Goal: Task Accomplishment & Management: Manage account settings

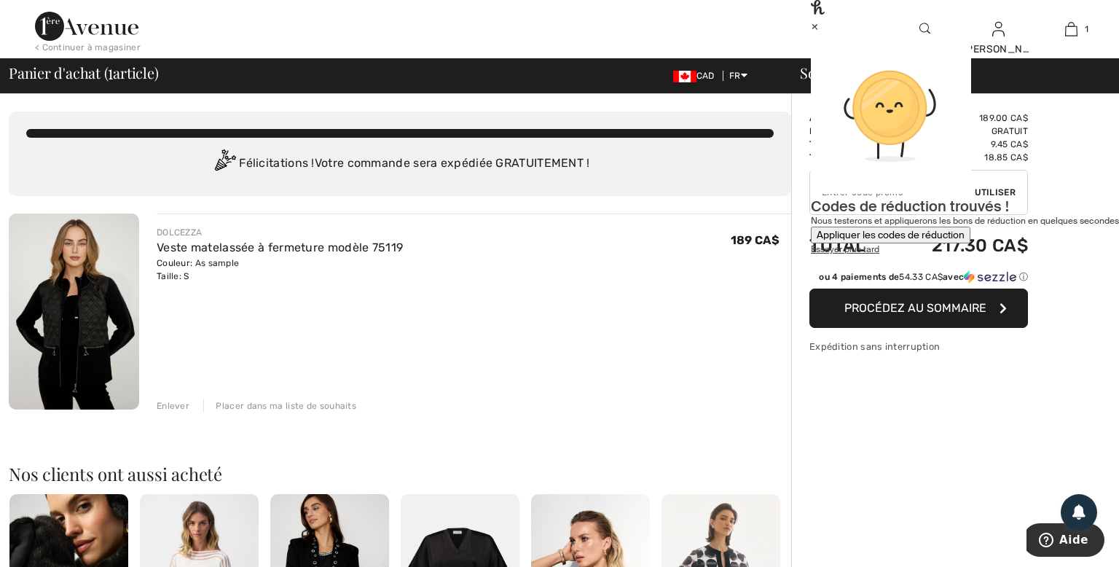
click at [1091, 29] on div "×" at bounding box center [965, 25] width 308 height 15
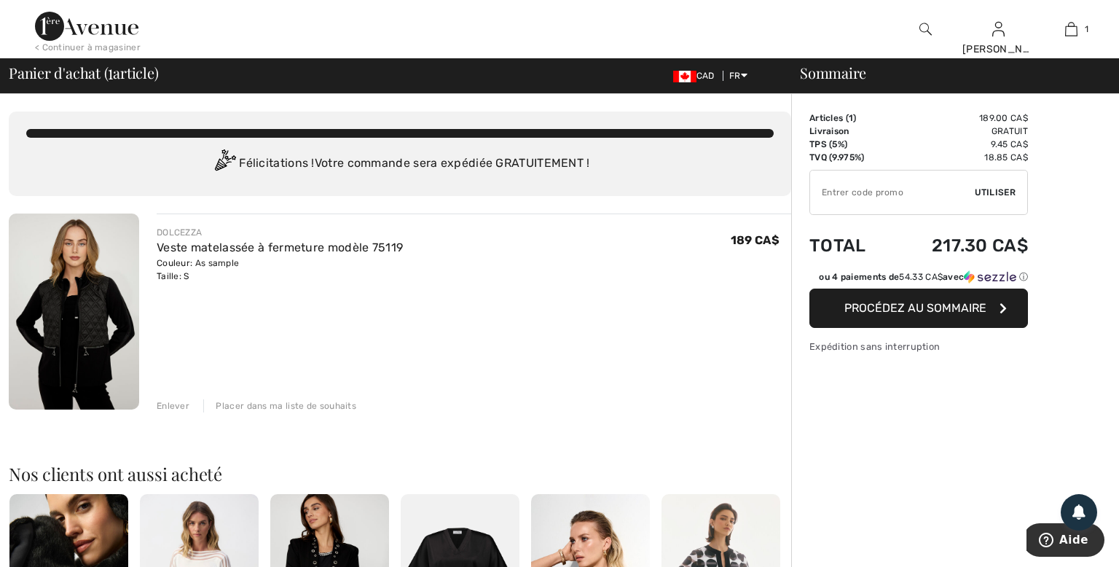
click at [874, 200] on input "TEXT" at bounding box center [892, 193] width 165 height 44
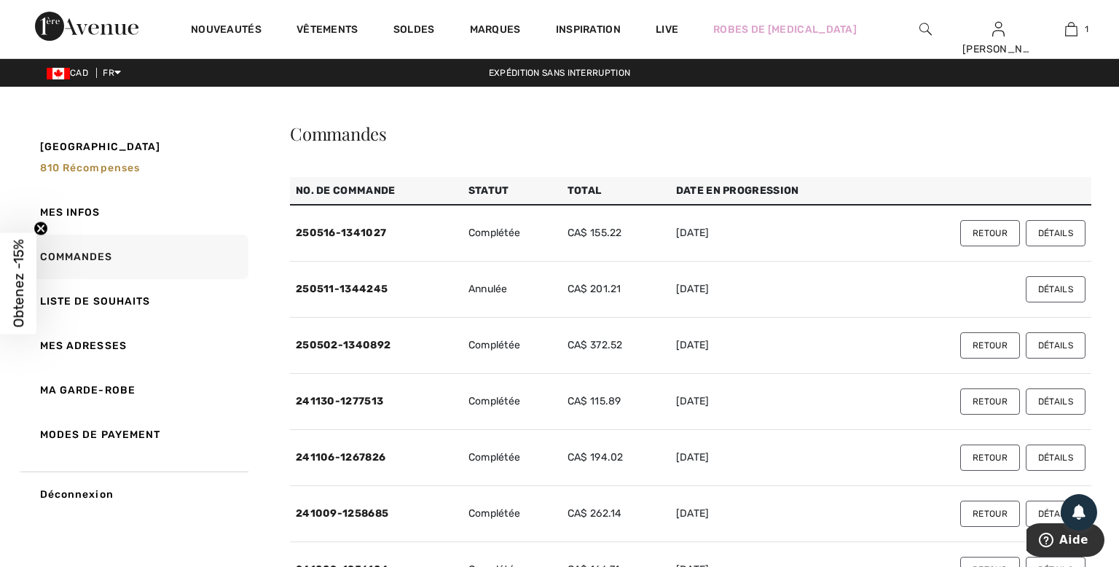
click at [1059, 230] on button "Détails" at bounding box center [1056, 233] width 60 height 26
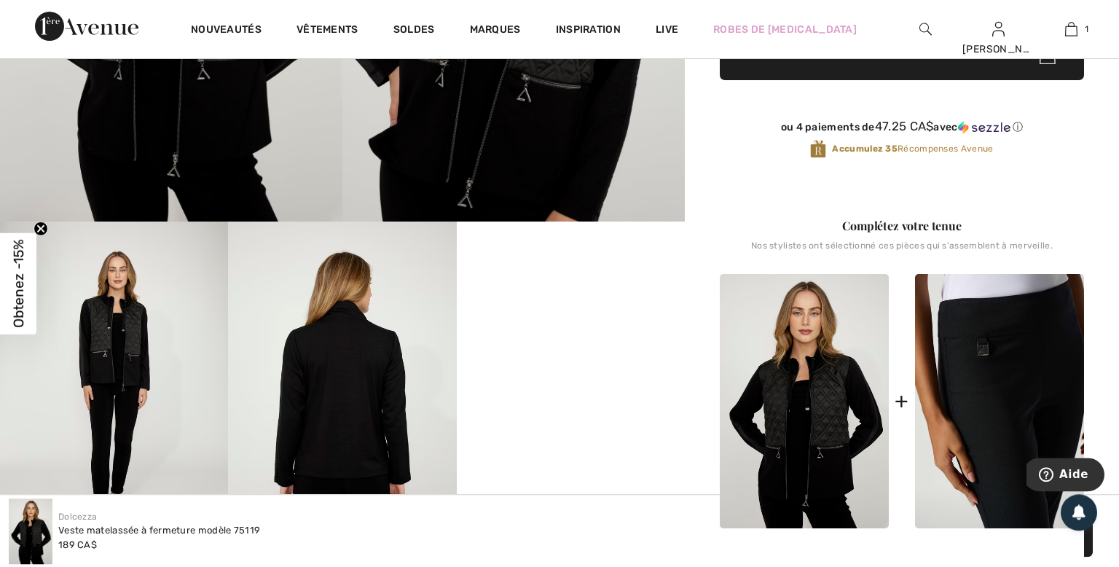
scroll to position [461, 0]
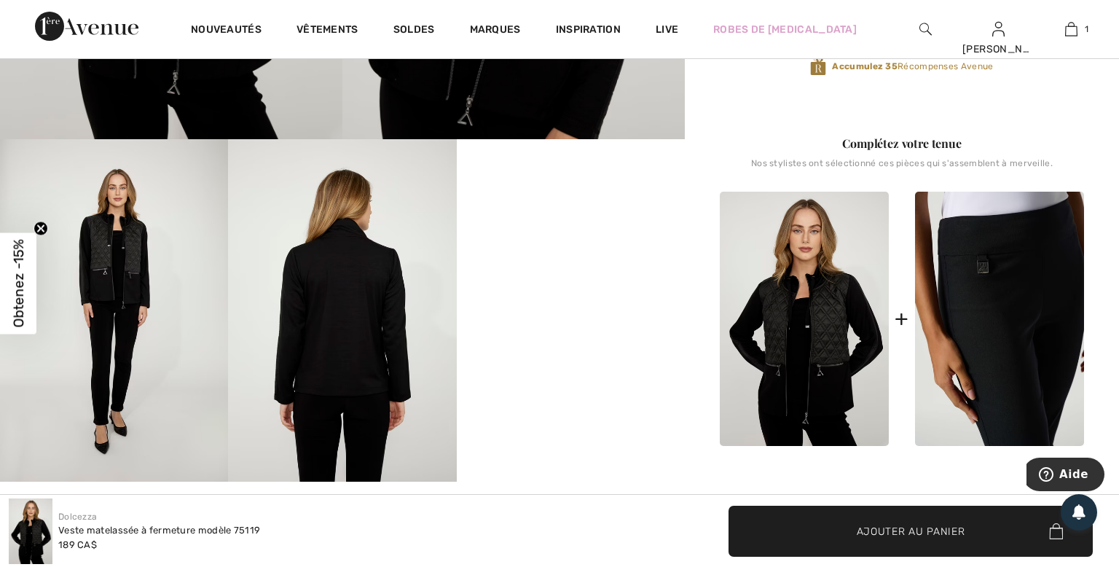
click at [986, 284] on img at bounding box center [999, 319] width 169 height 254
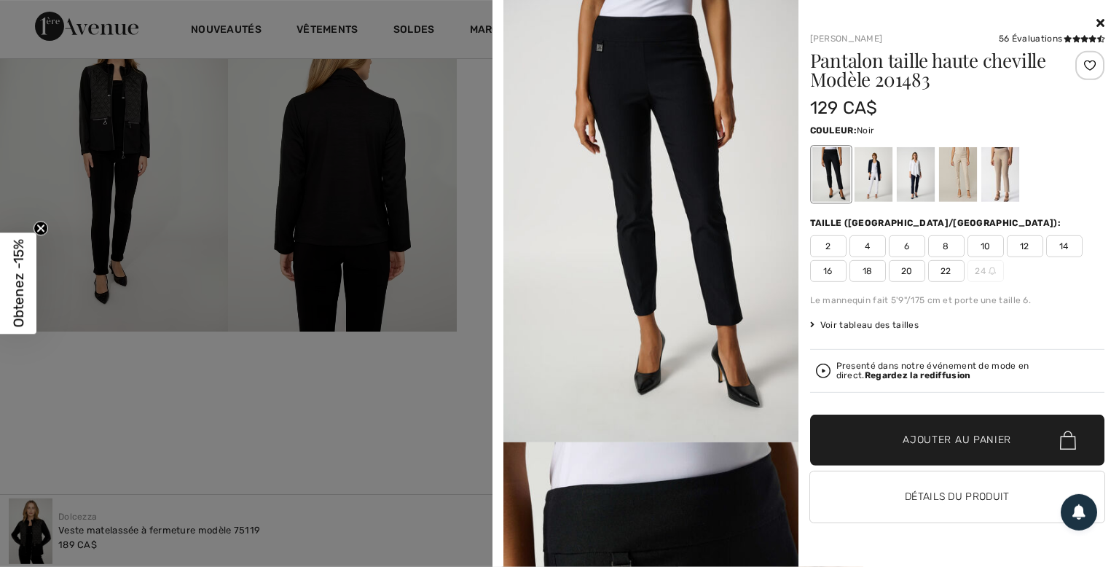
scroll to position [615, 0]
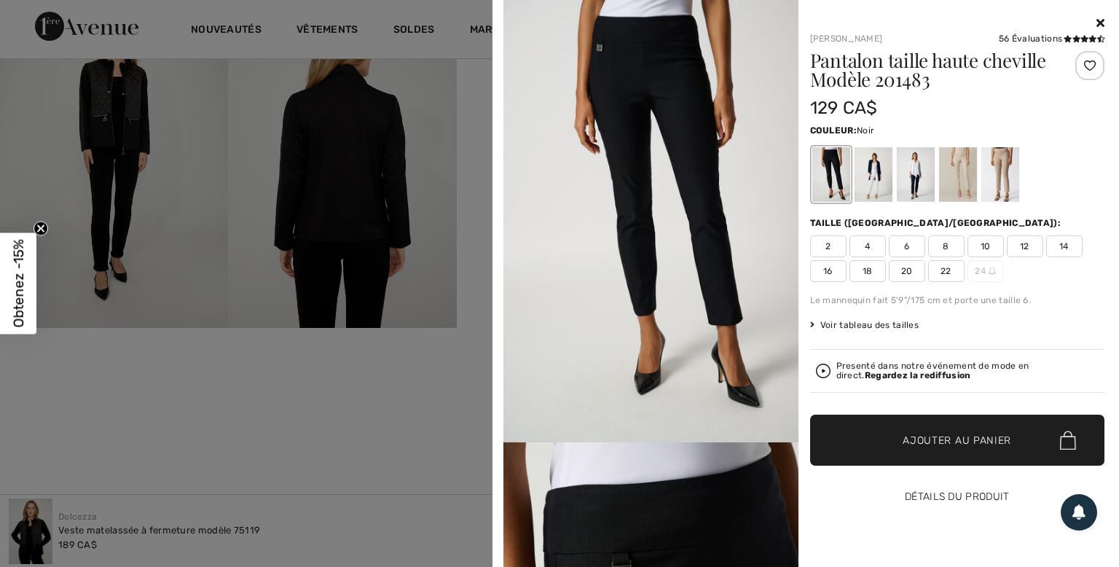
click at [948, 503] on button "Détails du produit" at bounding box center [957, 496] width 295 height 51
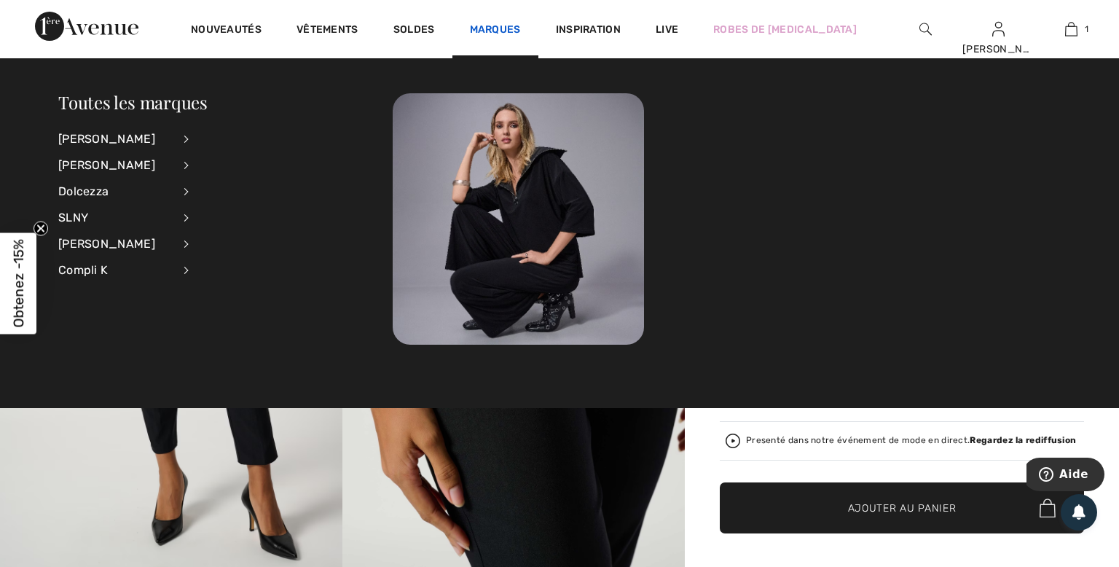
click at [500, 30] on link "Marques" at bounding box center [495, 30] width 51 height 15
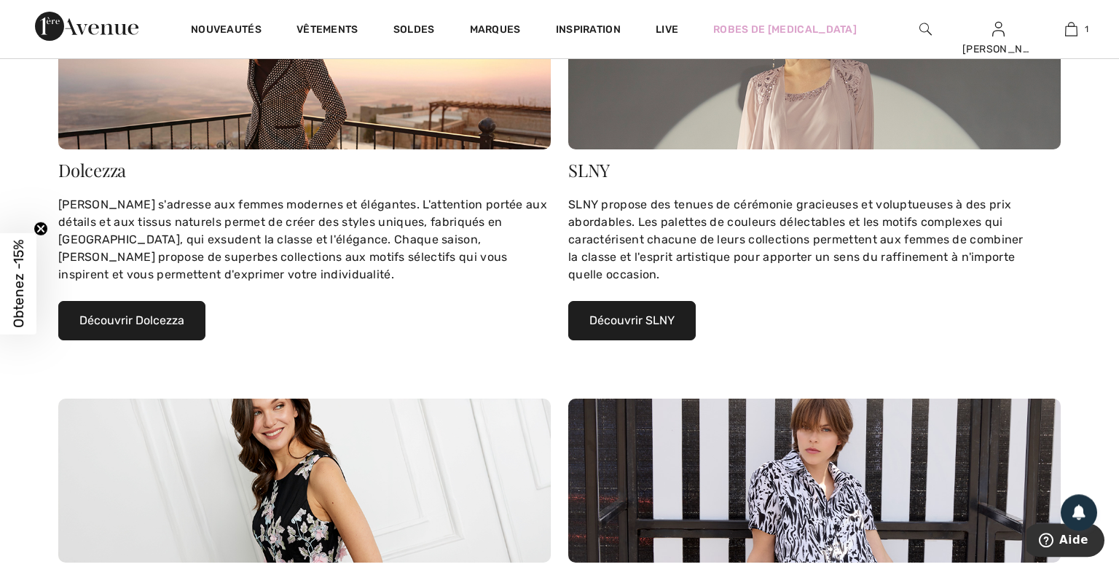
scroll to position [769, 0]
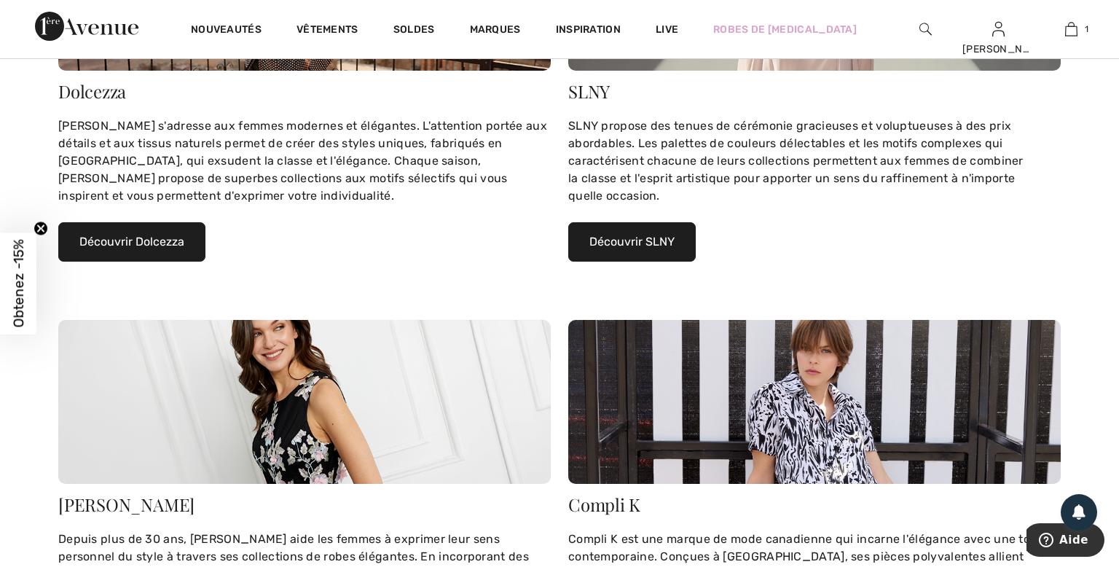
click at [127, 246] on button "Découvrir Dolcezza" at bounding box center [131, 241] width 147 height 39
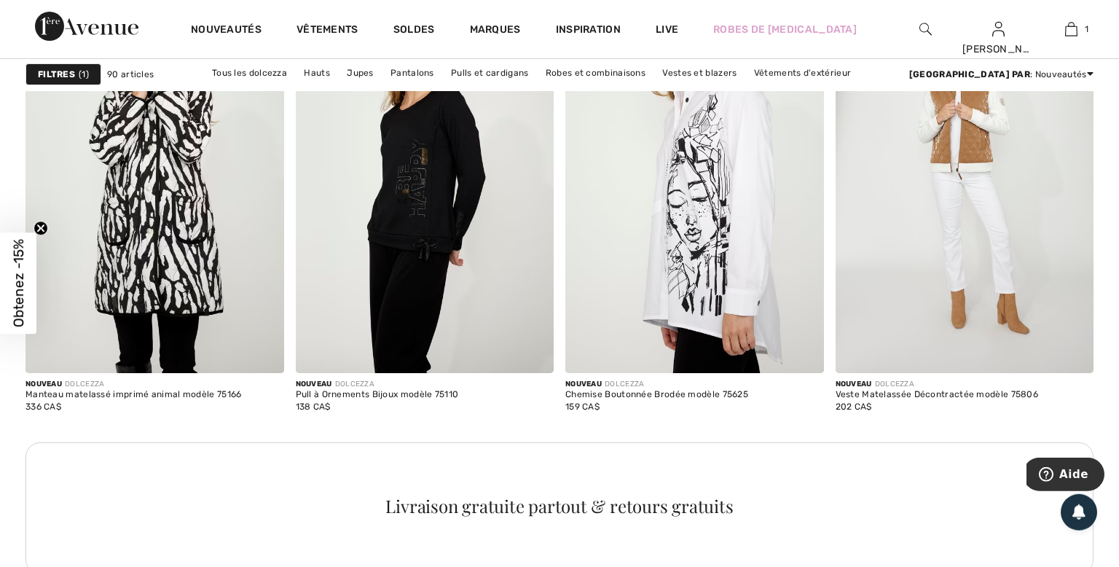
scroll to position [1924, 0]
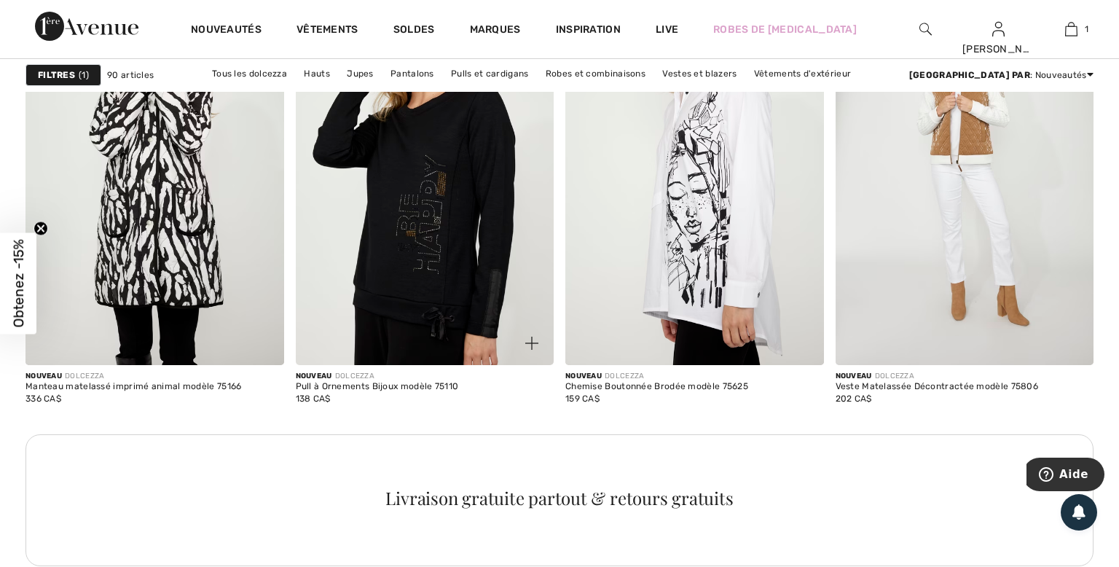
click at [433, 194] on img at bounding box center [425, 172] width 259 height 388
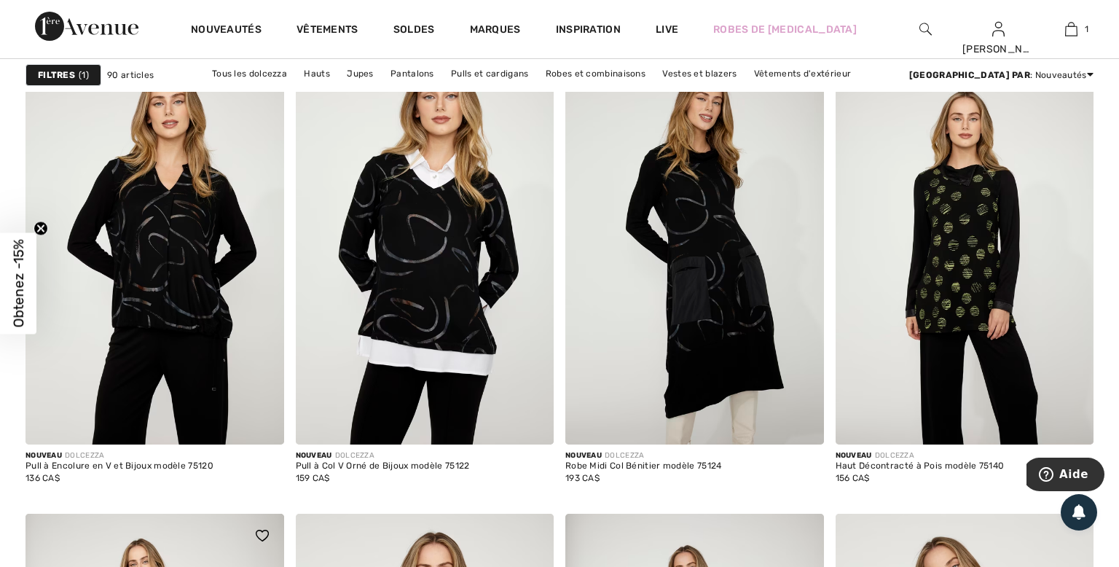
scroll to position [2923, 0]
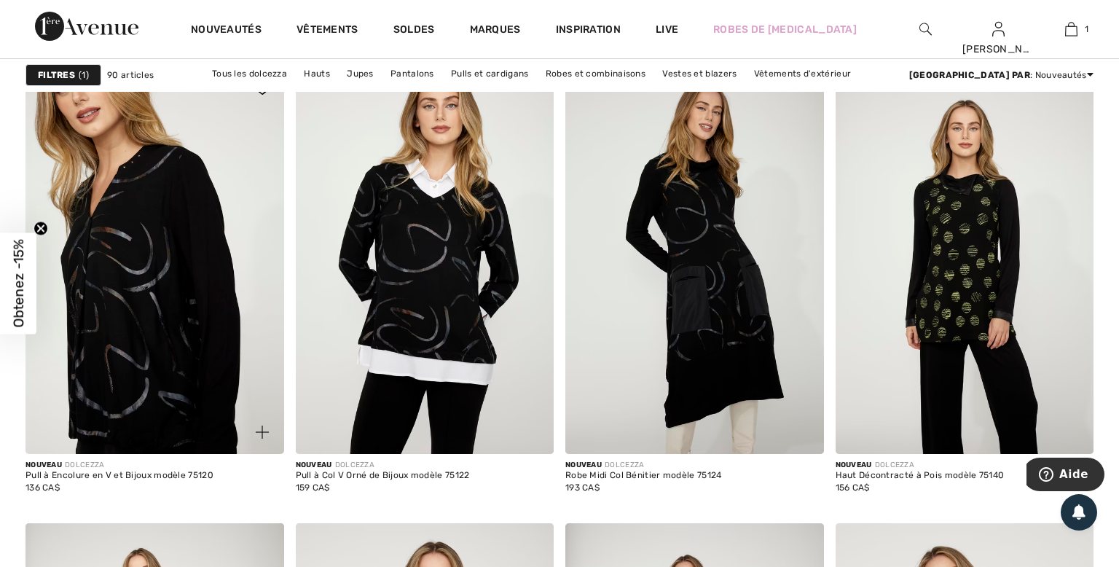
click at [147, 283] on img at bounding box center [155, 261] width 259 height 388
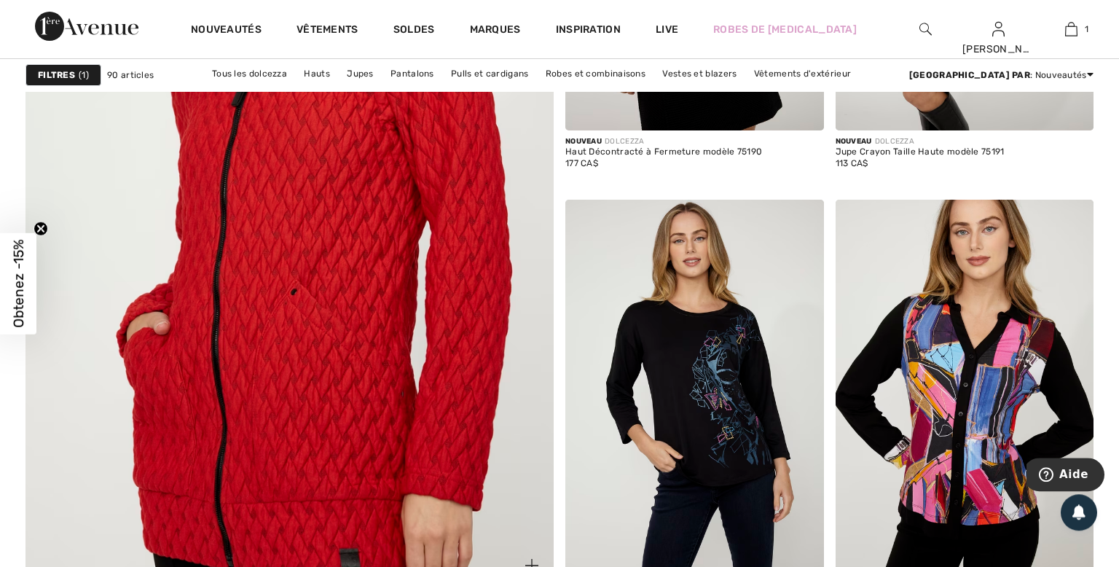
scroll to position [4386, 0]
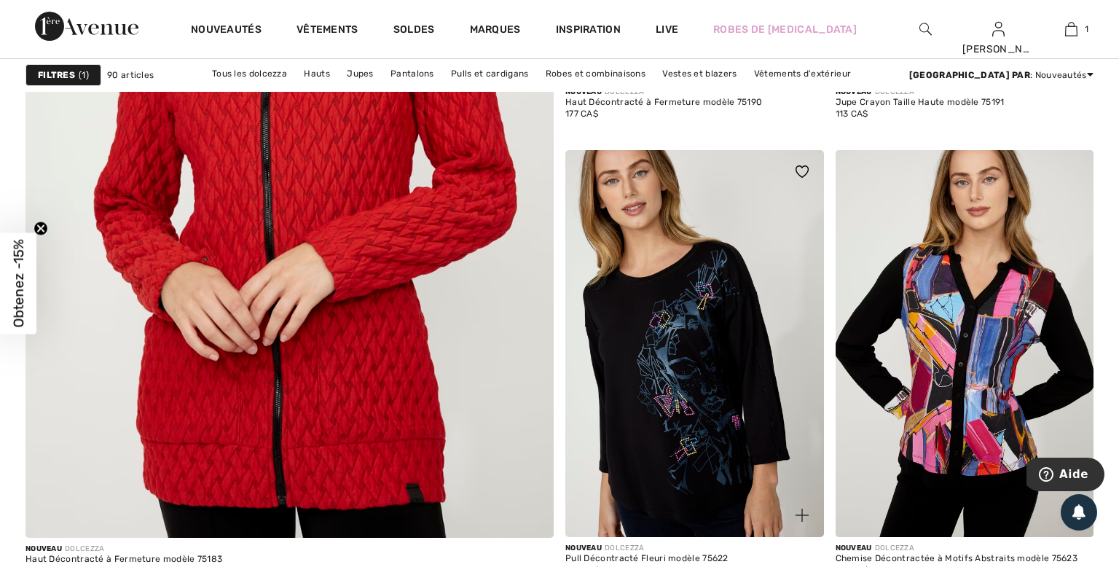
click at [686, 307] on img at bounding box center [694, 344] width 259 height 388
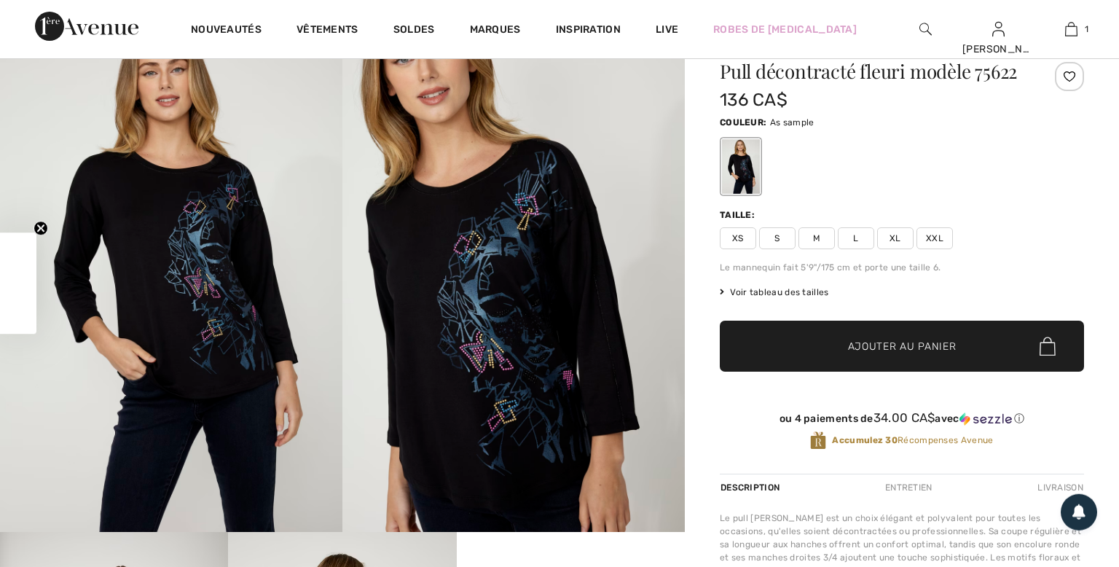
scroll to position [77, 0]
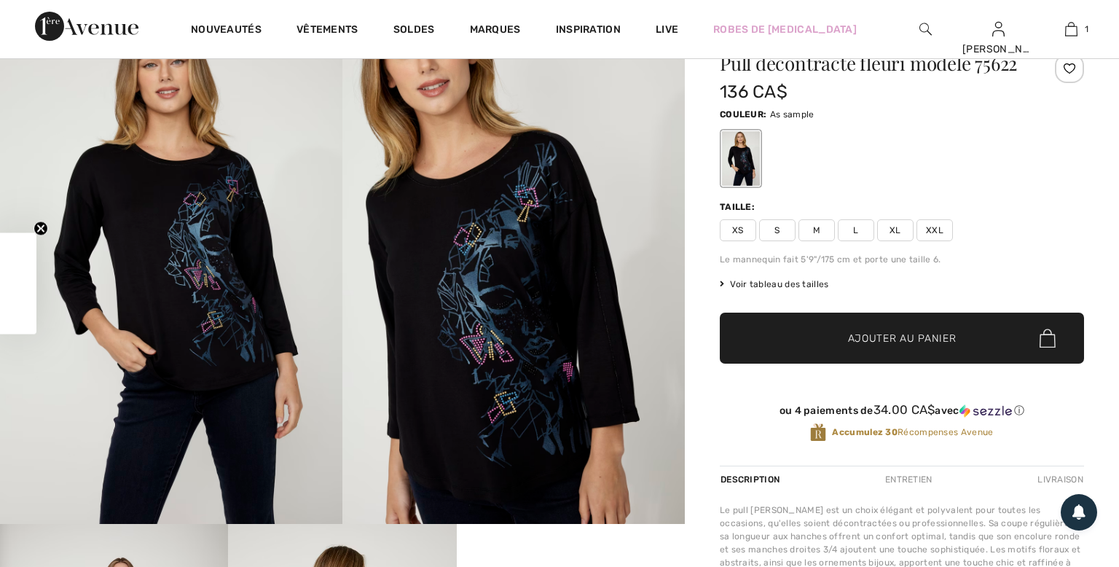
checkbox input "true"
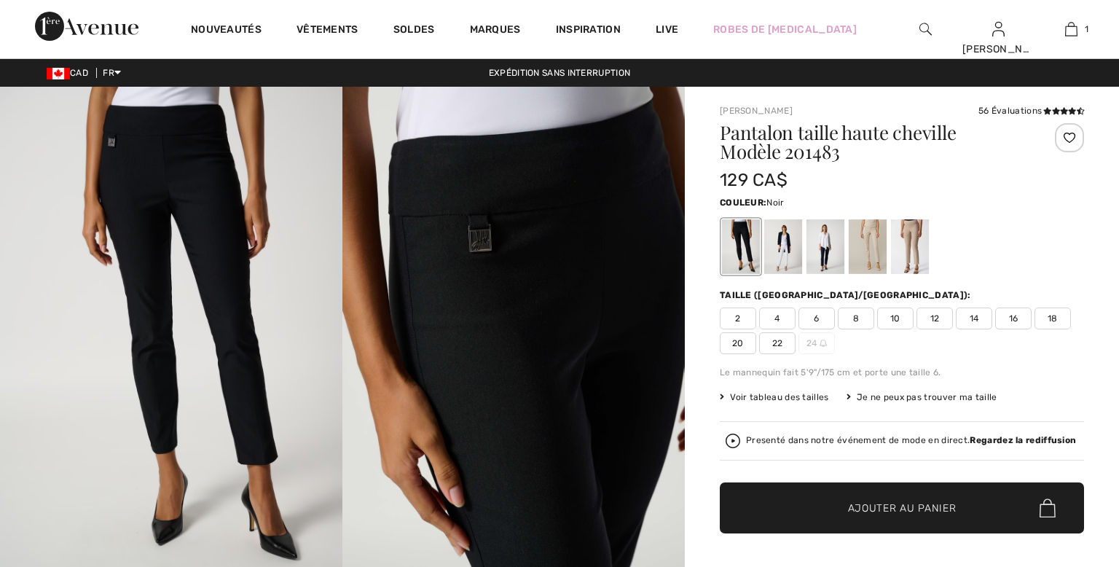
scroll to position [307, 0]
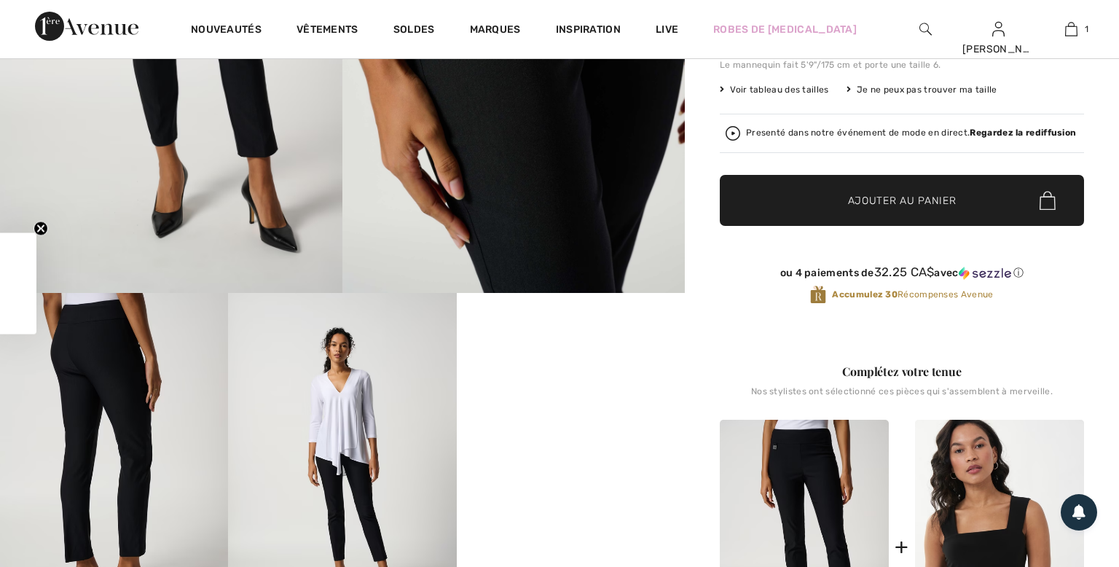
checkbox input "true"
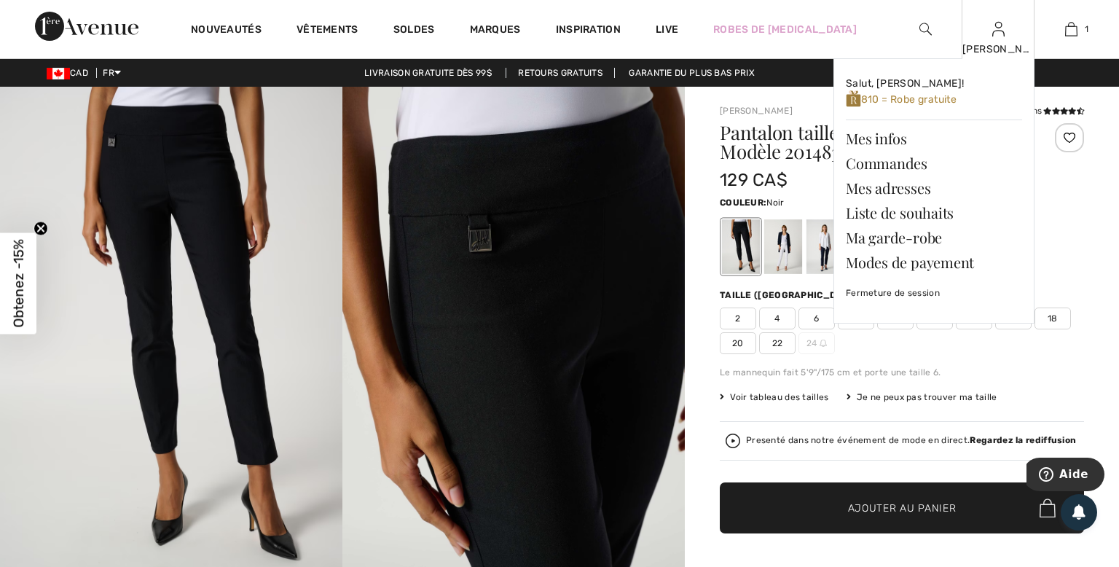
click at [1005, 29] on div "Marc Salut, Marc! 810 = Robe gratuite Mes infos Commandes Mes adresses Liste de…" at bounding box center [998, 29] width 73 height 58
click at [877, 141] on link "Mes infos" at bounding box center [934, 138] width 176 height 25
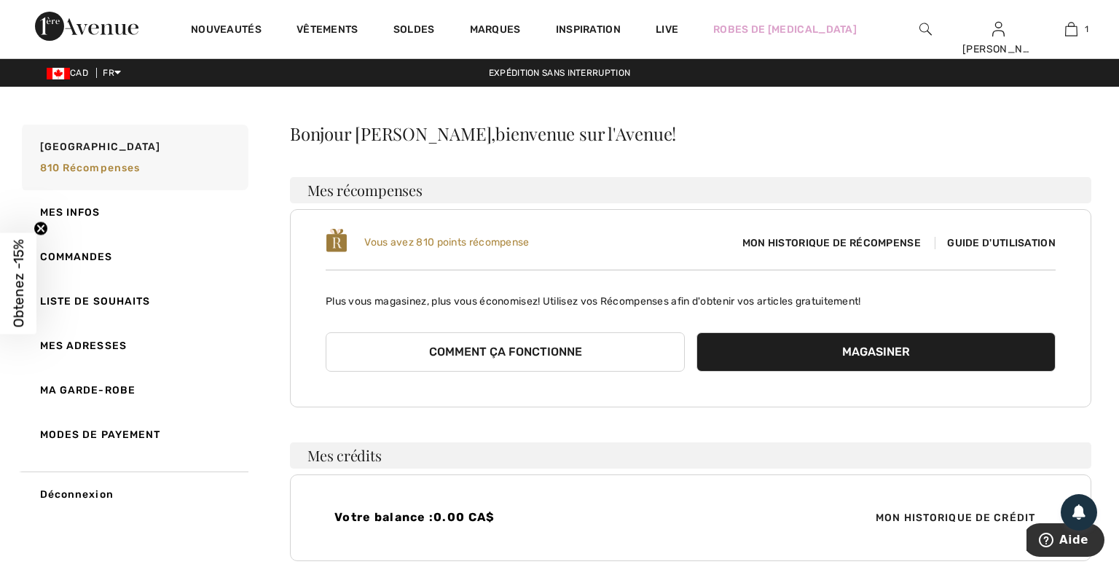
click at [977, 243] on span "Guide d'utilisation" at bounding box center [995, 243] width 121 height 12
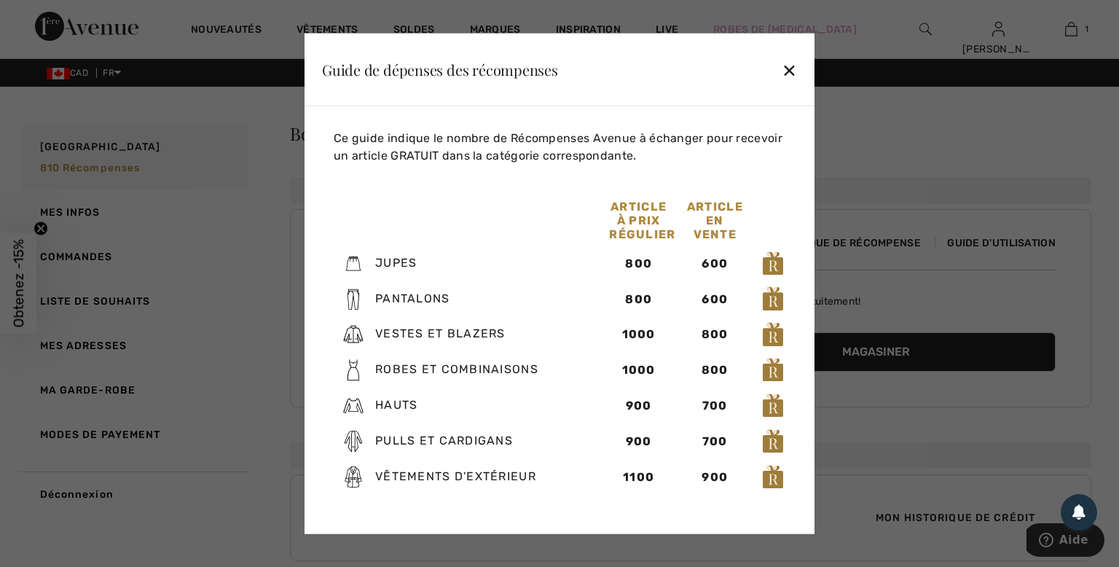
click at [788, 69] on div "✕" at bounding box center [789, 69] width 15 height 31
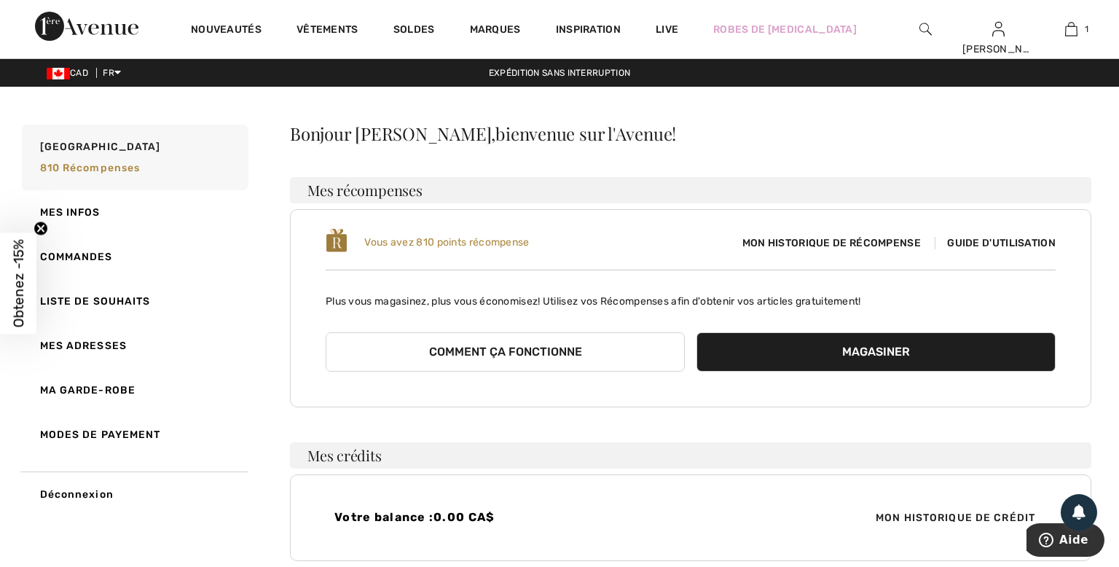
click at [835, 13] on div "Nouveautés Vêtements Soldes Marques Inspiration Live Robes de bal Marc Salut, M…" at bounding box center [559, 29] width 1119 height 58
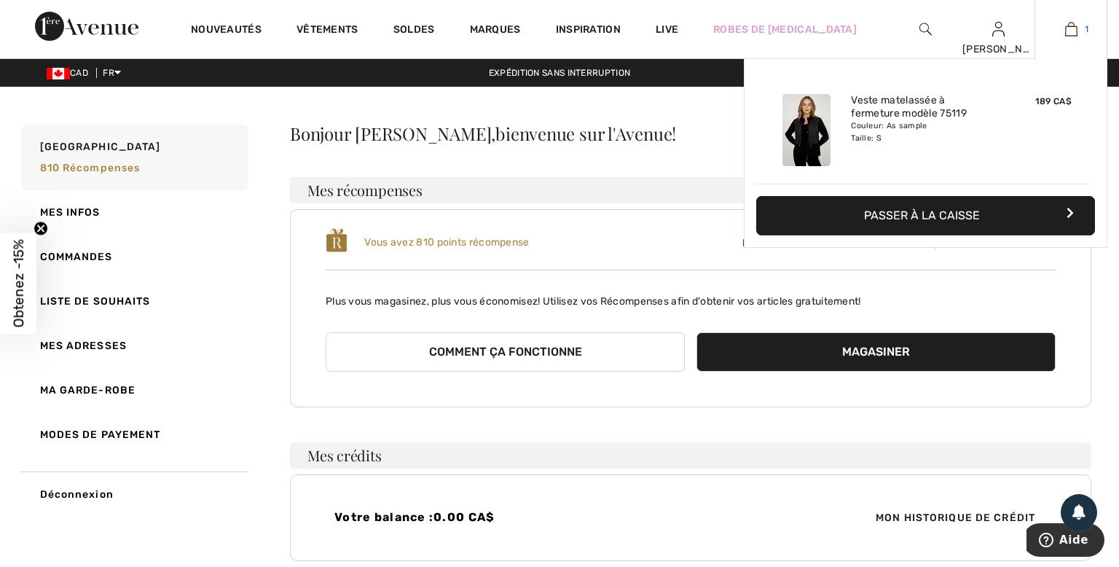
click at [1070, 30] on img at bounding box center [1071, 28] width 12 height 17
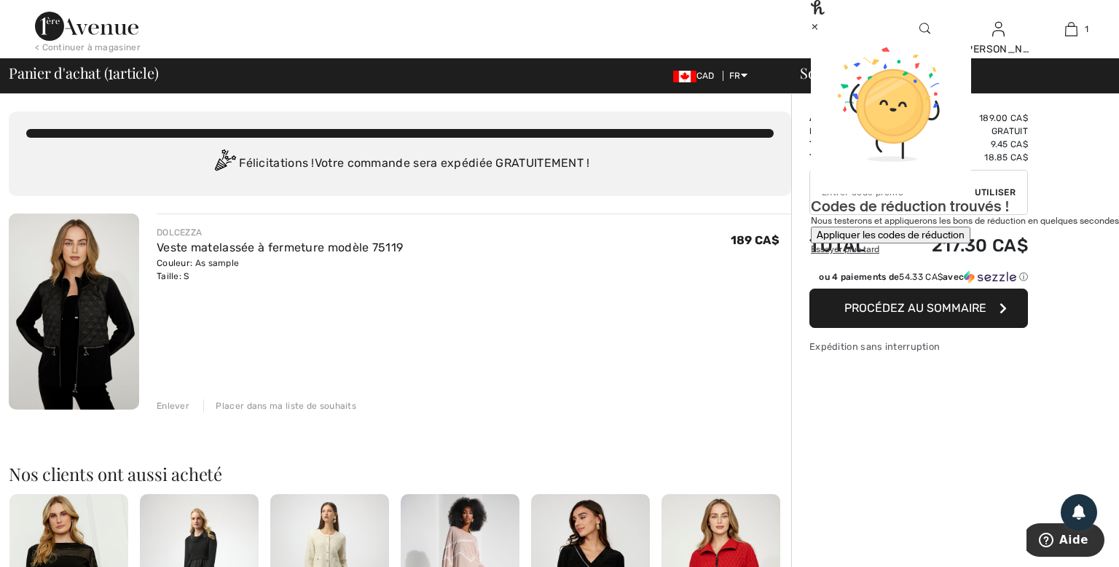
click at [1089, 29] on div "×" at bounding box center [965, 25] width 308 height 15
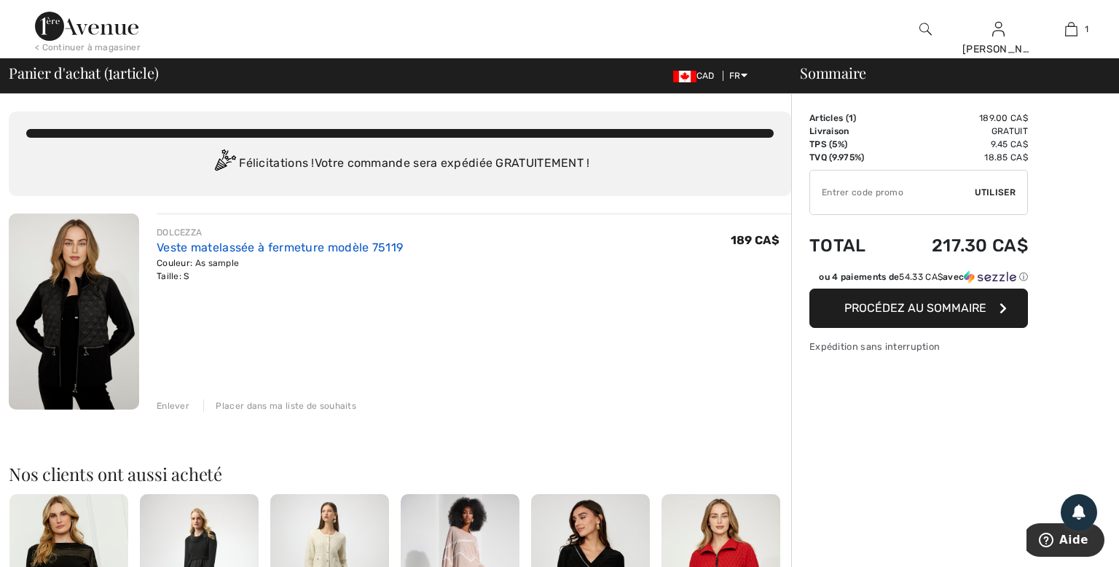
click at [289, 248] on link "Veste matelassée à fermeture modèle 75119" at bounding box center [280, 247] width 246 height 14
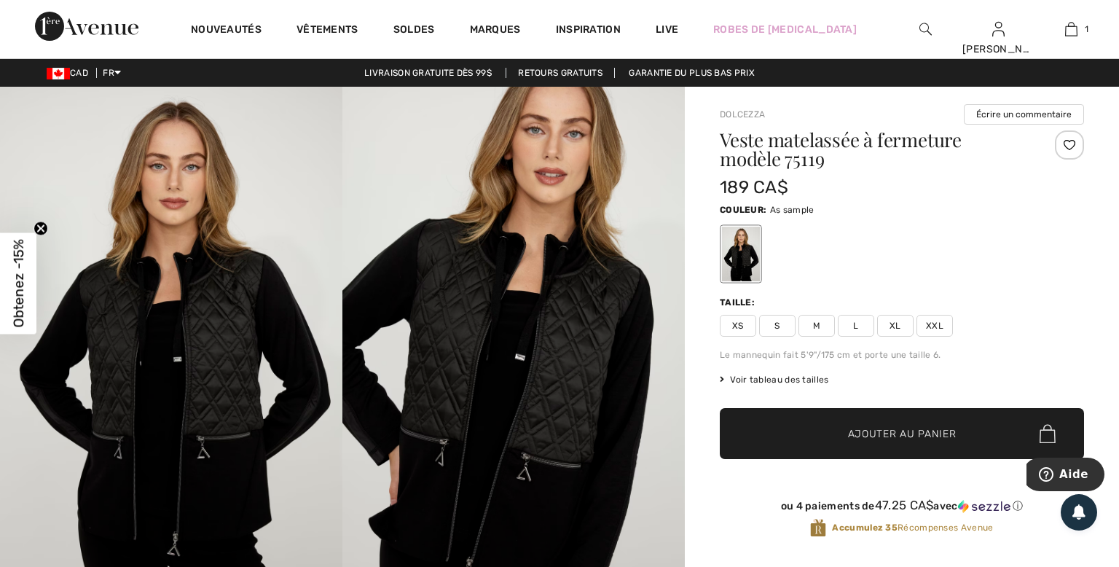
click at [758, 487] on div "ou 4 paiements de 47.25 CA$ avec ⓘ Accumulez [GEOGRAPHIC_DATA]" at bounding box center [902, 521] width 364 height 80
click at [856, 532] on strong "Accumulez 35" at bounding box center [865, 527] width 66 height 10
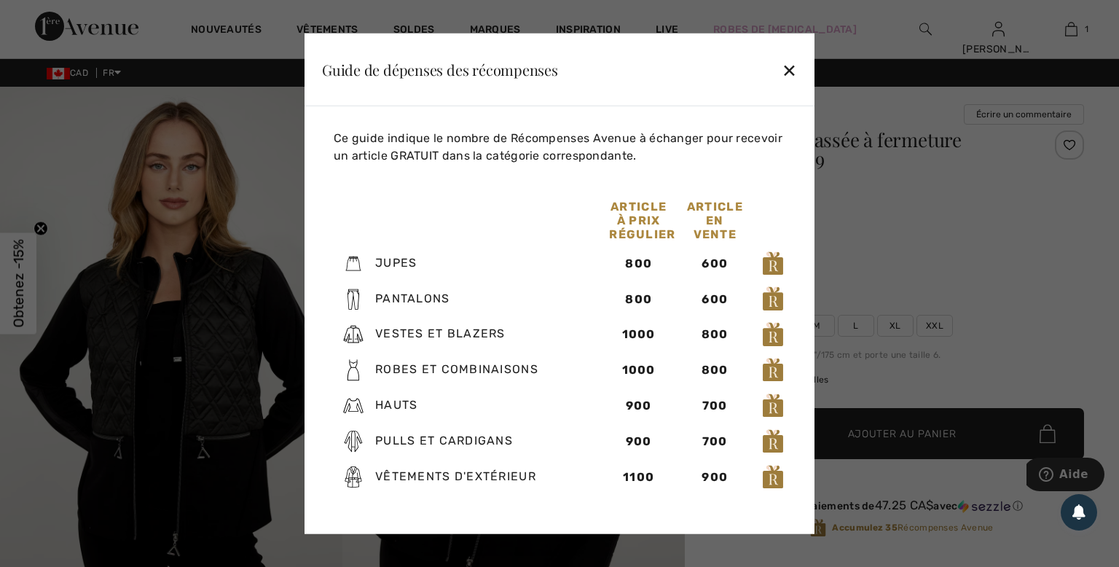
click at [788, 68] on div "✕" at bounding box center [789, 69] width 15 height 31
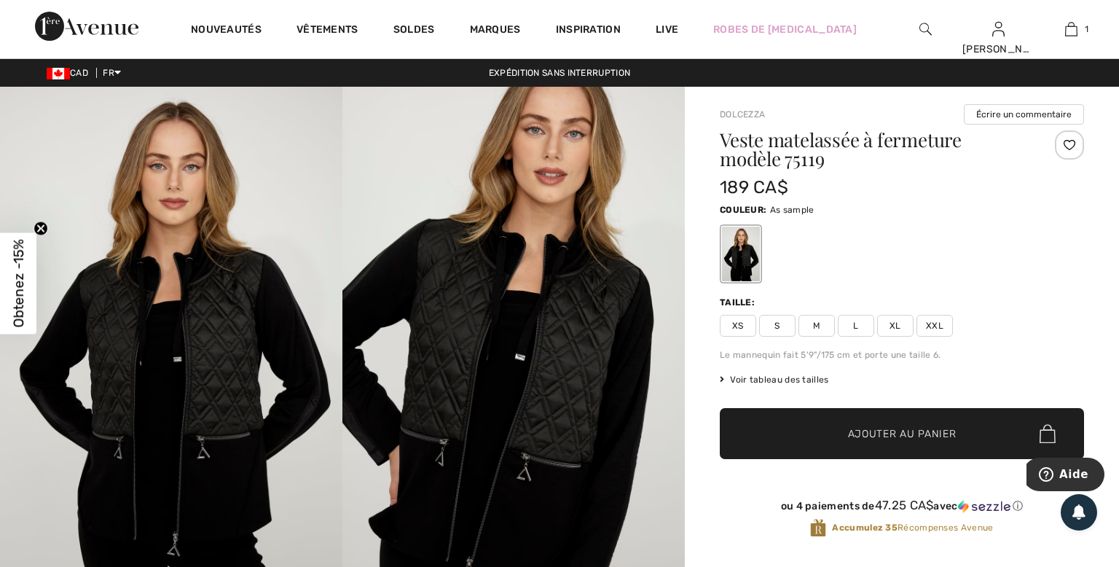
click at [785, 380] on span "Voir tableau des tailles" at bounding box center [774, 379] width 109 height 13
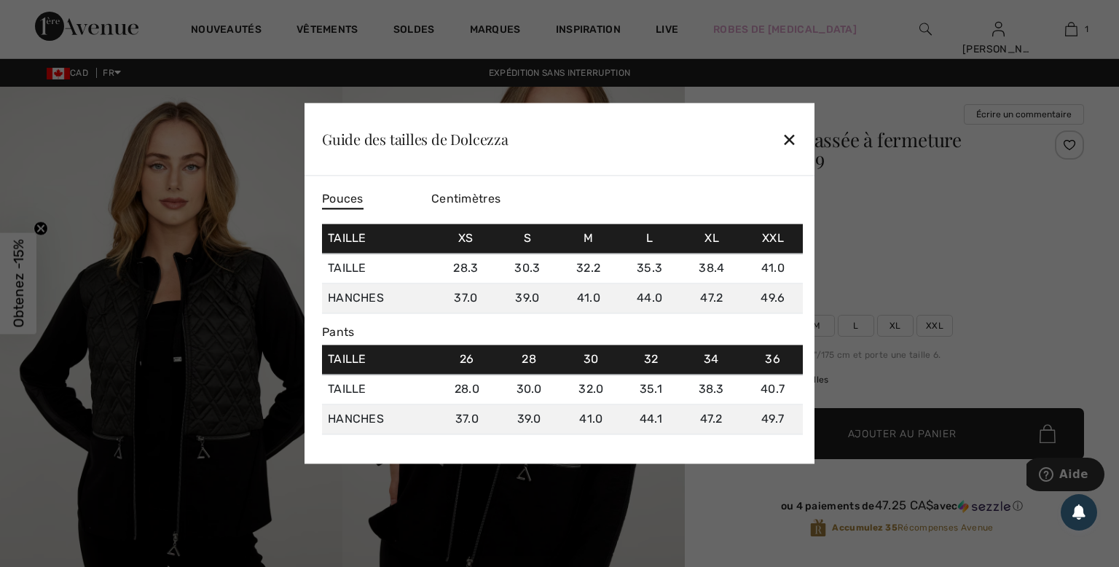
click at [487, 201] on span "Centimètres" at bounding box center [465, 199] width 69 height 14
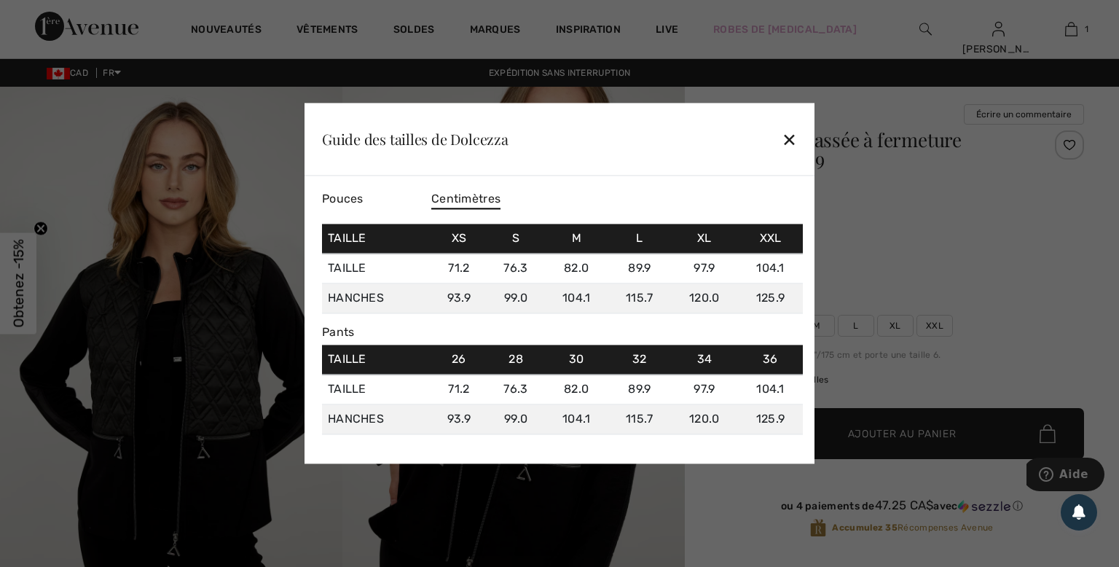
click at [358, 196] on span "Pouces" at bounding box center [343, 199] width 42 height 14
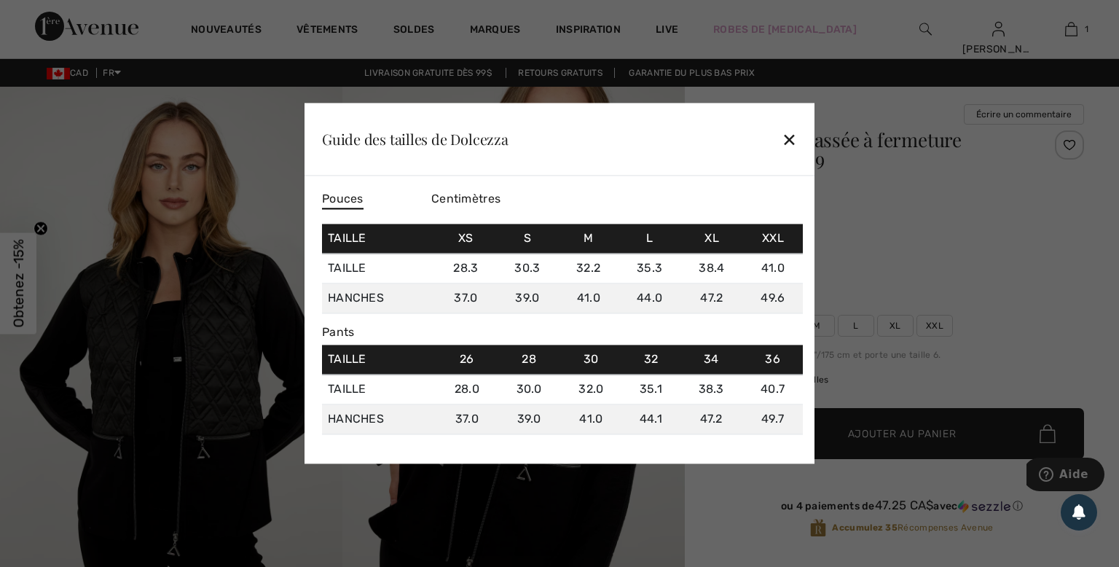
click at [790, 136] on div "✕" at bounding box center [789, 139] width 15 height 31
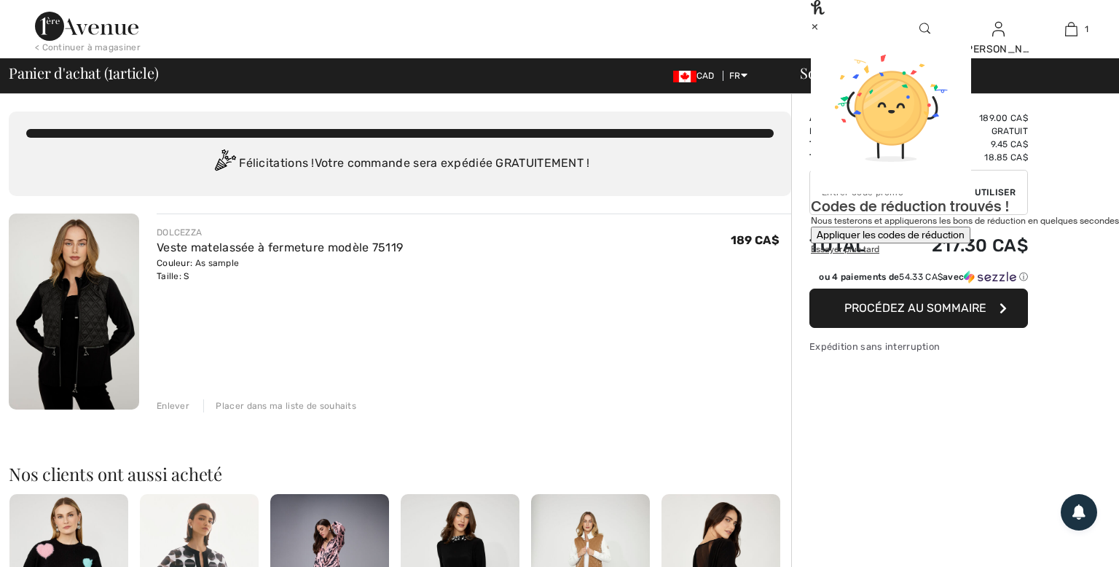
checkbox input "true"
click at [1083, 31] on div "×" at bounding box center [965, 25] width 308 height 15
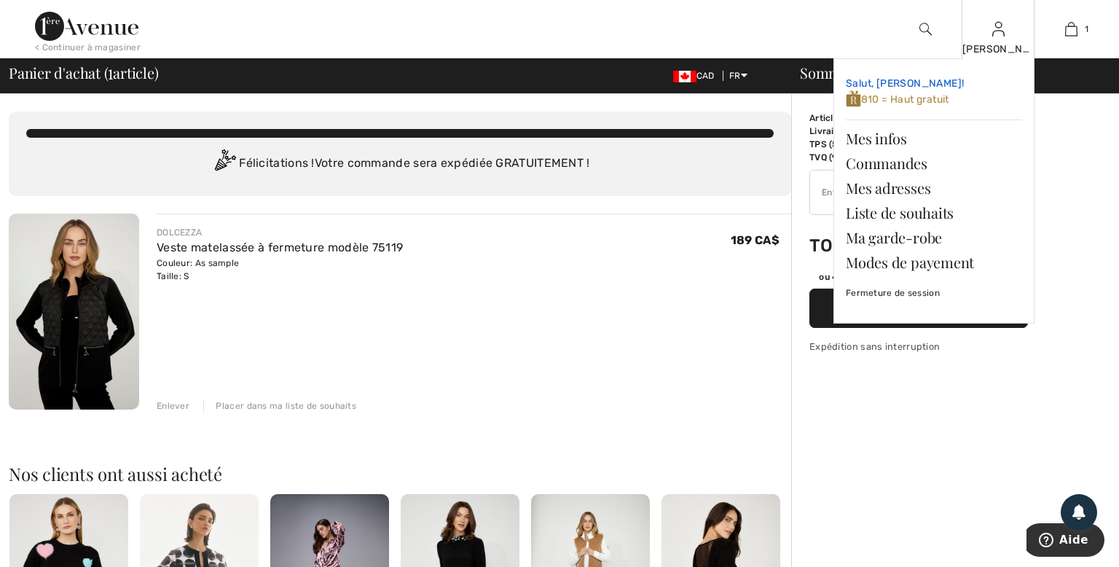
click at [887, 102] on span "810 = Haut gratuit" at bounding box center [897, 99] width 103 height 12
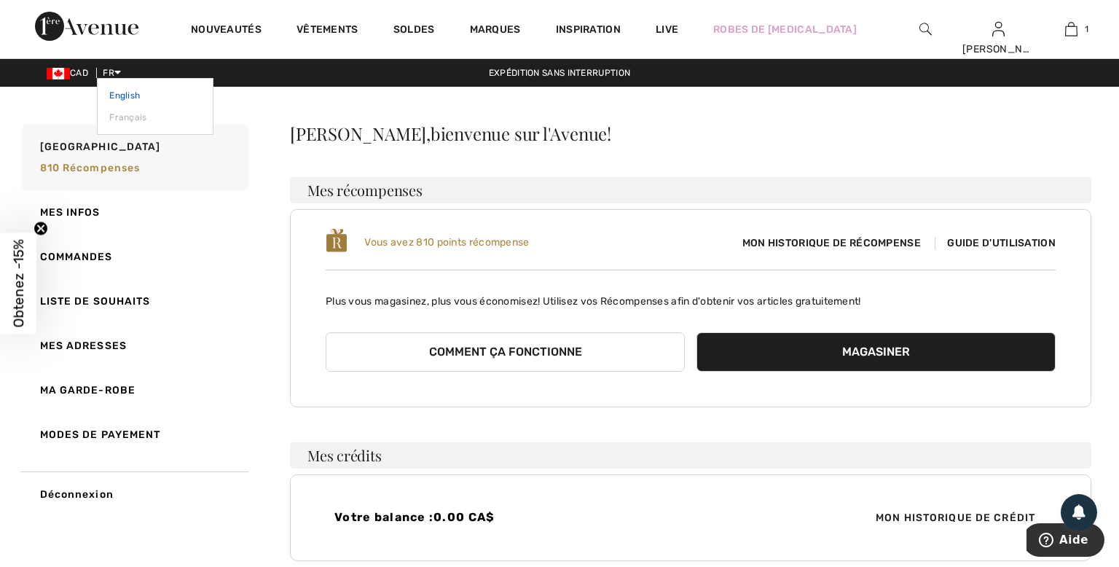
click at [120, 93] on link "English" at bounding box center [155, 96] width 92 height 22
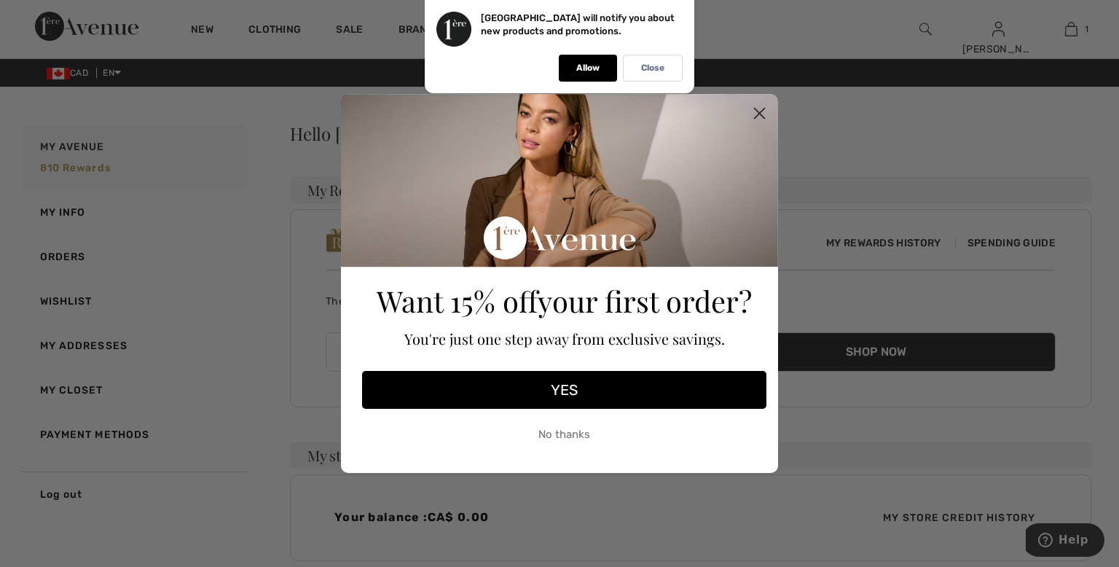
click at [987, 39] on div "Close dialog Want 15% off your first order? You're just one step away from excl…" at bounding box center [559, 283] width 1119 height 567
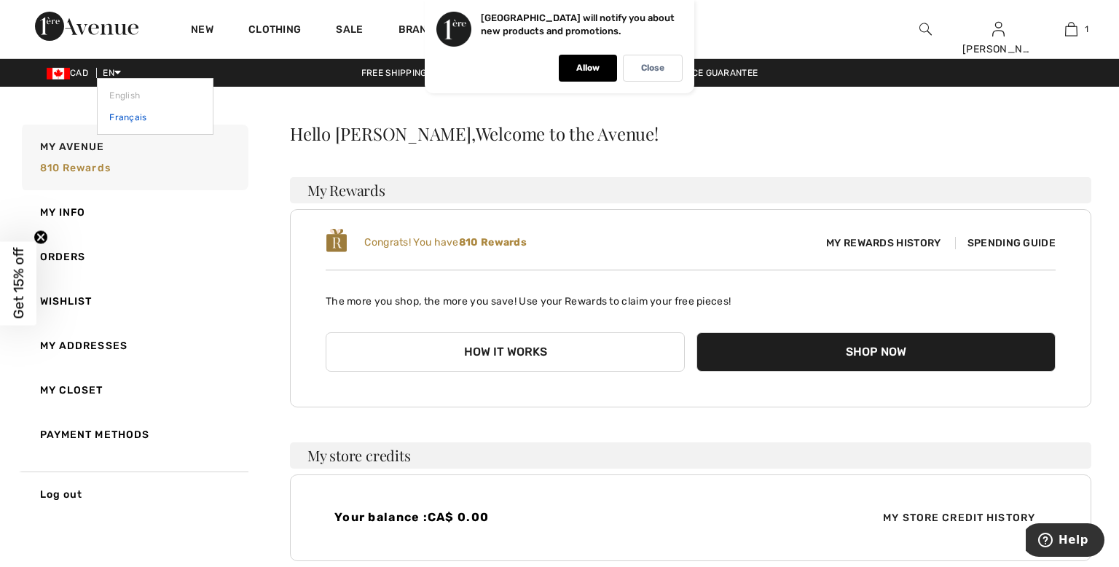
click at [122, 119] on link "Français" at bounding box center [155, 117] width 92 height 22
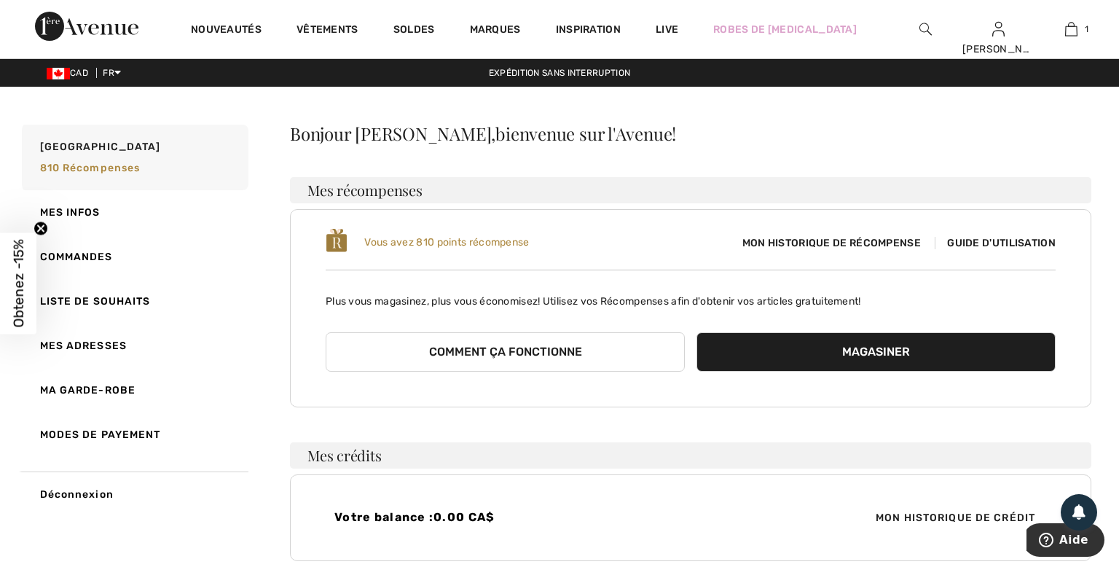
click at [986, 238] on span "Guide d'utilisation" at bounding box center [995, 243] width 121 height 12
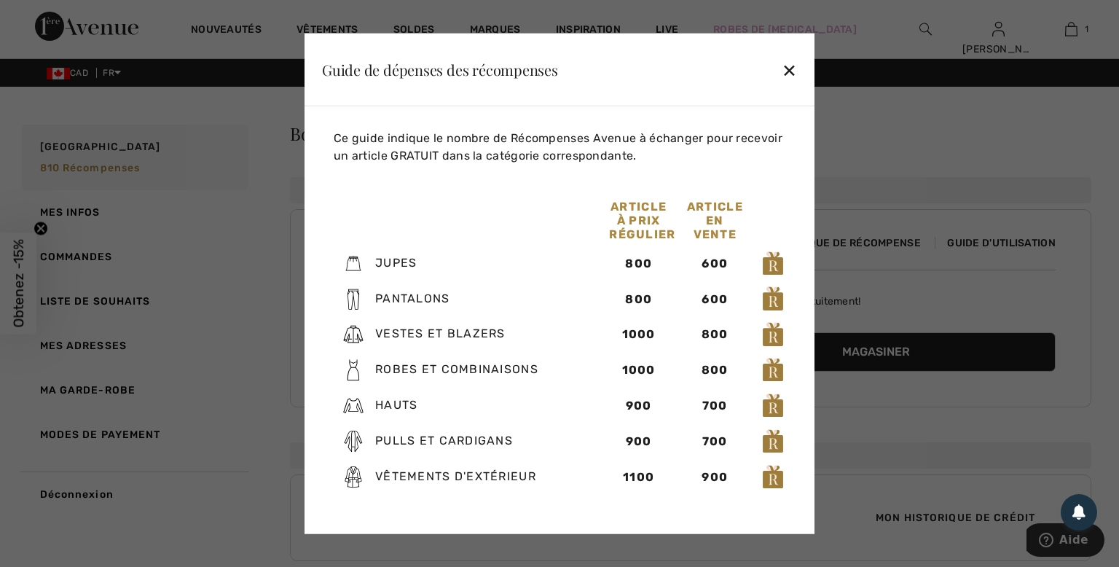
click at [796, 75] on div "✕" at bounding box center [789, 69] width 15 height 31
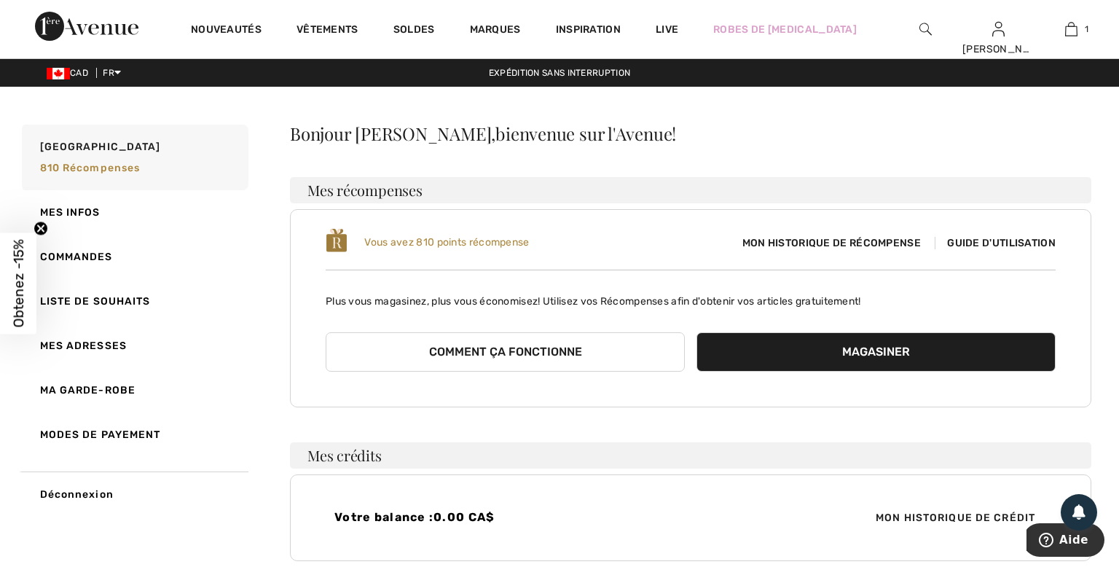
click at [966, 238] on span "Guide d'utilisation" at bounding box center [995, 243] width 121 height 12
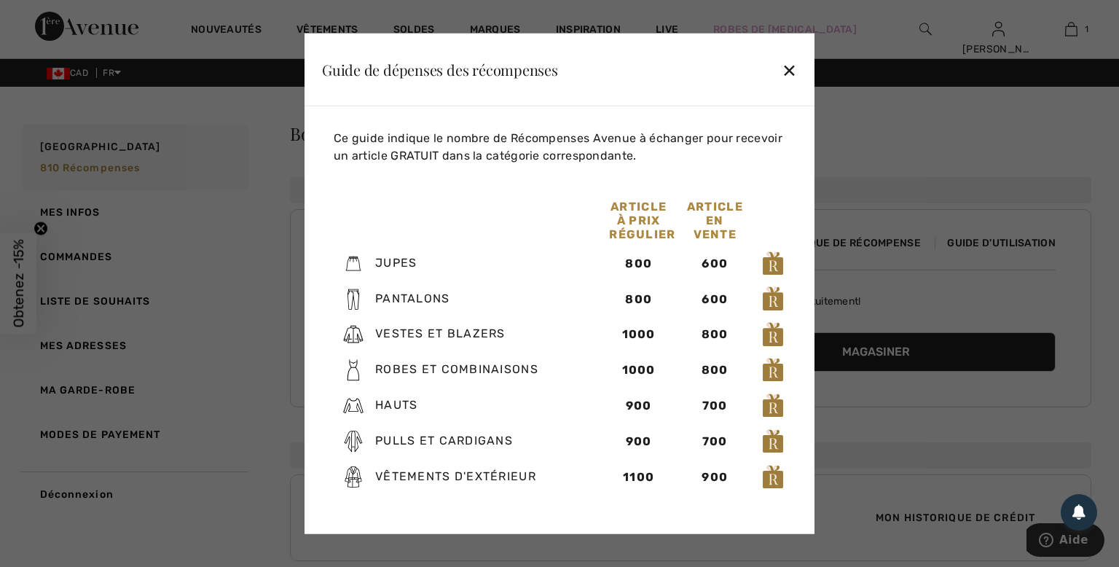
click at [992, 17] on div at bounding box center [559, 283] width 1119 height 567
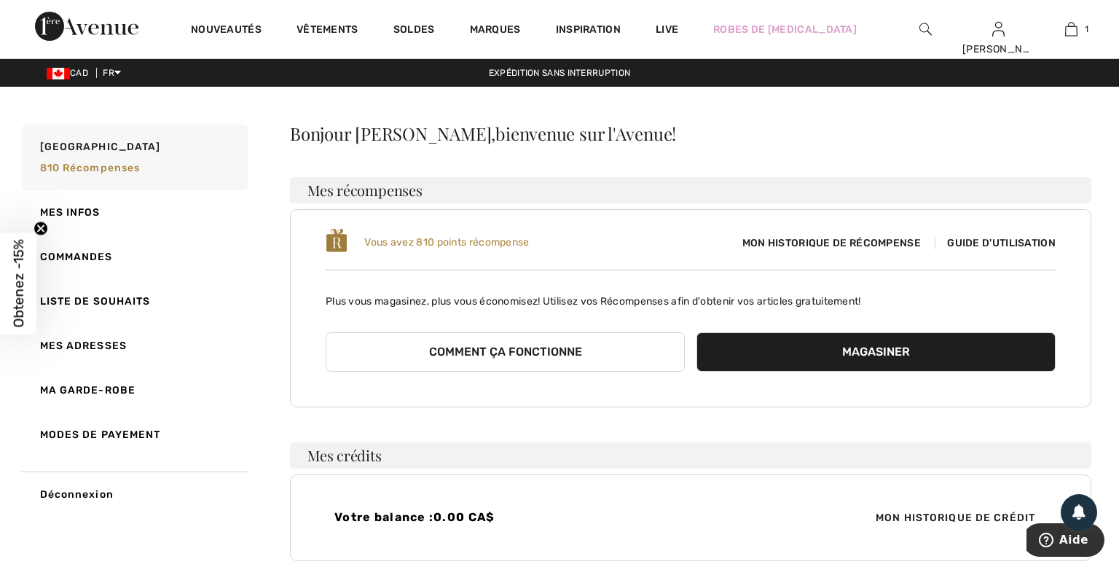
click at [806, 395] on div "Vous avez 810 points récompense Mon historique de récompense Guide d'utilisatio…" at bounding box center [690, 308] width 801 height 198
click at [972, 249] on div "Mon historique de récompense Guide d'utilisation" at bounding box center [873, 242] width 365 height 15
click at [973, 247] on span "Guide d'utilisation" at bounding box center [995, 243] width 121 height 12
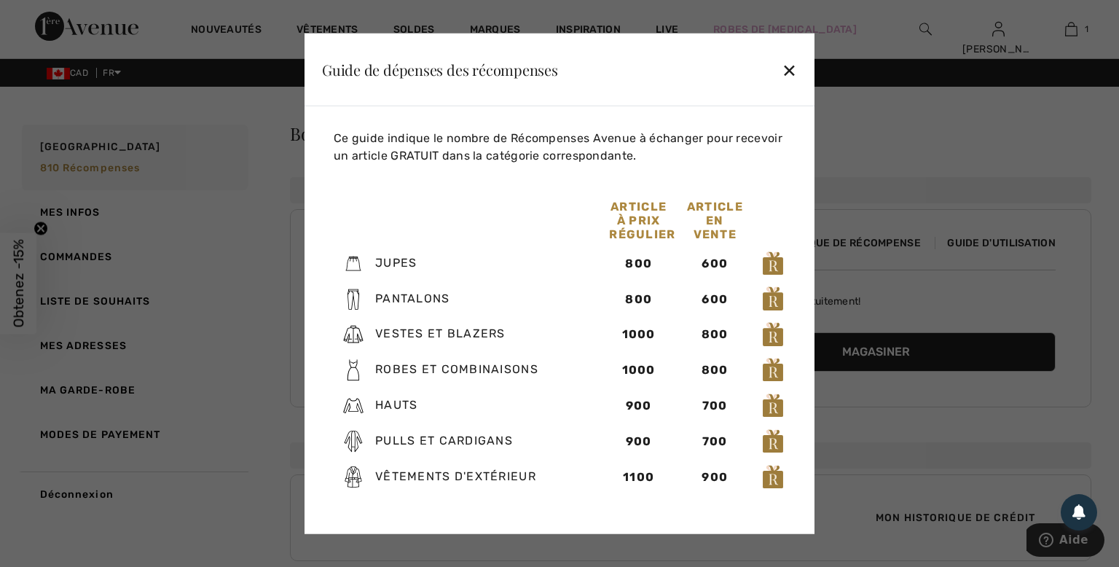
click at [788, 71] on div "✕" at bounding box center [789, 69] width 15 height 31
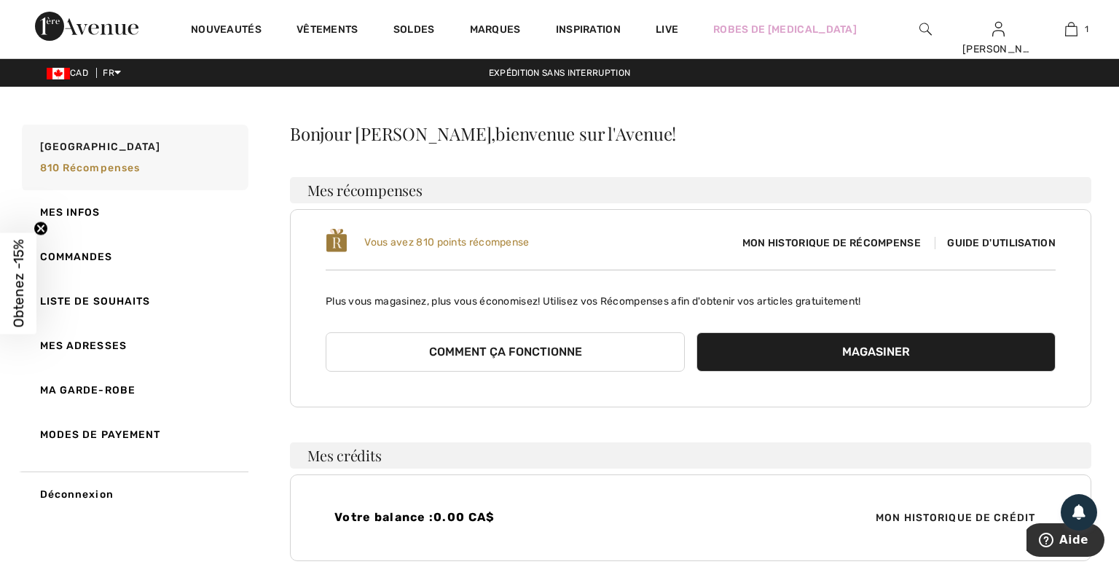
click at [993, 243] on span "Guide d'utilisation" at bounding box center [995, 243] width 121 height 12
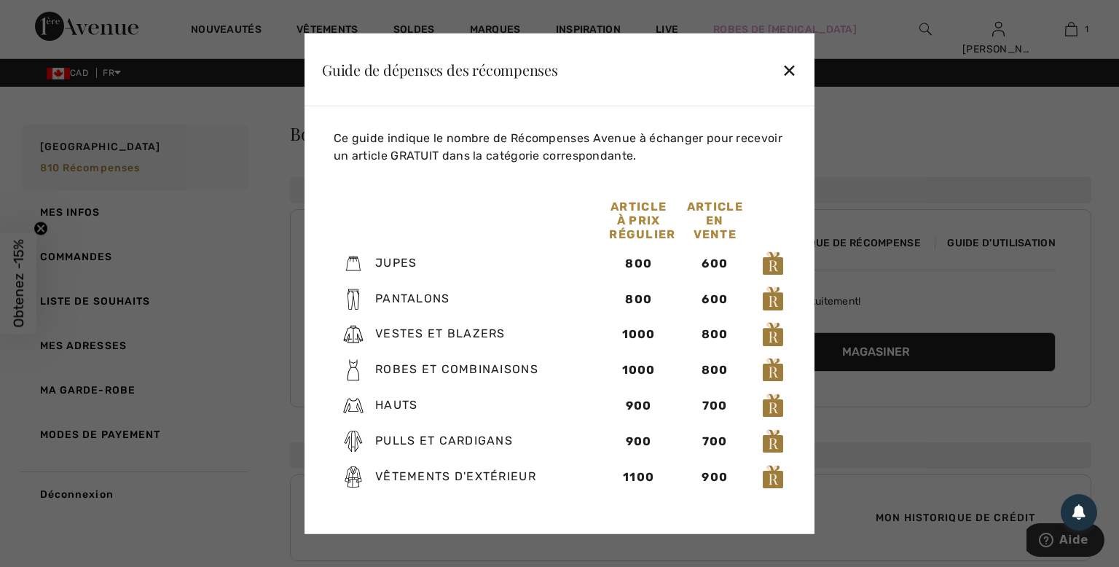
click at [796, 71] on div "✕" at bounding box center [789, 69] width 15 height 31
